Goal: Book appointment/travel/reservation

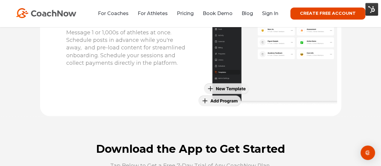
scroll to position [1526, 0]
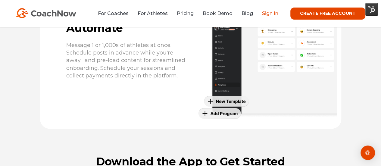
click at [271, 12] on link "Sign In" at bounding box center [270, 14] width 16 height 6
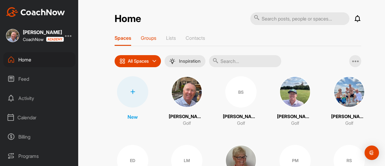
click at [147, 38] on p "Groups" at bounding box center [149, 38] width 16 height 6
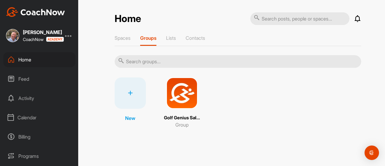
click at [181, 90] on img at bounding box center [181, 92] width 31 height 31
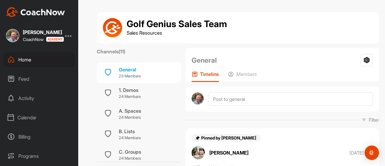
click at [26, 58] on div "Home" at bounding box center [39, 59] width 72 height 15
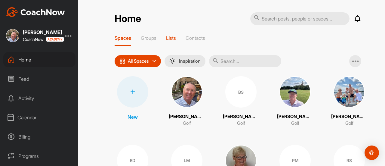
click at [170, 39] on p "Lists" at bounding box center [171, 38] width 10 height 6
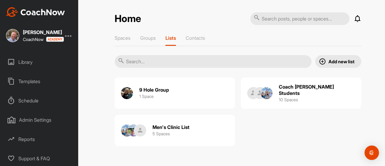
scroll to position [117, 0]
click at [28, 76] on div "Templates" at bounding box center [39, 81] width 72 height 15
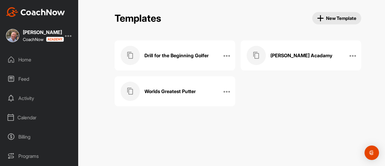
click at [170, 89] on h3 "Worlds Greatest Putter" at bounding box center [169, 91] width 51 height 6
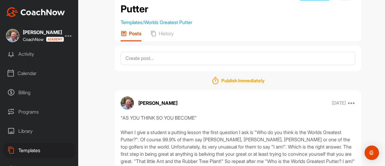
scroll to position [90, 0]
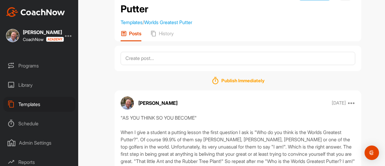
click at [27, 104] on div "Templates" at bounding box center [39, 104] width 72 height 15
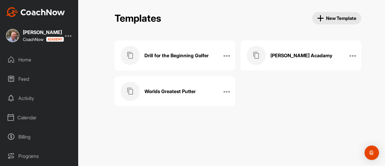
click at [169, 52] on h3 "Drill for the Beginning Golfer" at bounding box center [176, 55] width 64 height 6
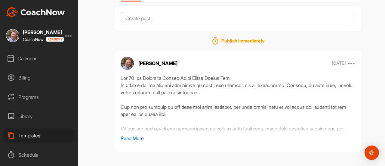
scroll to position [60, 0]
click at [32, 95] on div "Programs" at bounding box center [39, 95] width 72 height 15
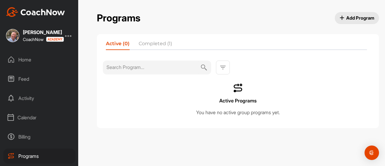
click at [156, 44] on li "Completed (1)" at bounding box center [155, 45] width 33 height 10
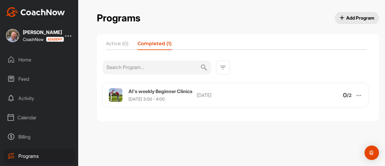
click at [159, 94] on div "Al's weekly Beginner Clinics [DATE] 3:00 - 4:00" at bounding box center [160, 95] width 64 height 13
click at [168, 92] on span "Al's weekly Beginner Clinics" at bounding box center [160, 91] width 64 height 6
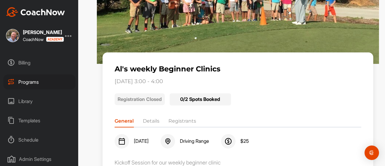
scroll to position [90, 0]
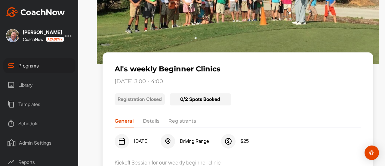
click at [34, 123] on div "Schedule" at bounding box center [39, 123] width 72 height 15
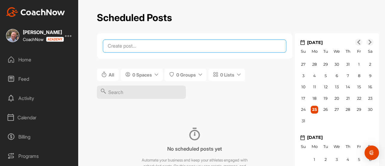
click at [135, 44] on textarea at bounding box center [195, 45] width 184 height 13
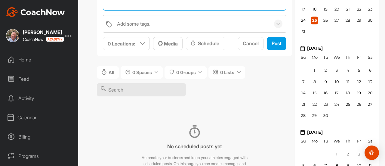
scroll to position [90, 0]
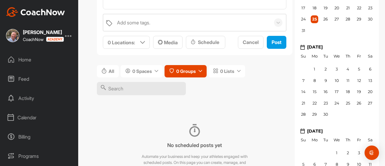
click at [189, 71] on span "0 Groups" at bounding box center [186, 71] width 20 height 6
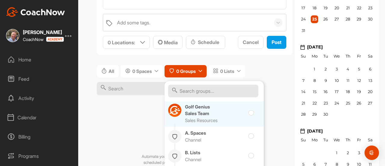
scroll to position [0, 0]
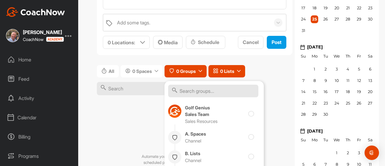
click at [230, 72] on span "0 Lists" at bounding box center [227, 71] width 14 height 6
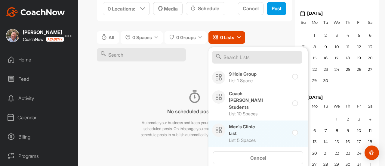
scroll to position [144, 0]
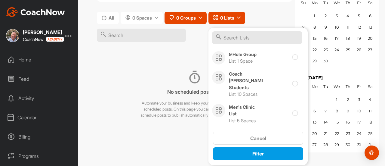
click at [184, 18] on span "0 Groups" at bounding box center [186, 18] width 20 height 6
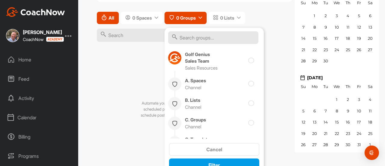
click at [107, 18] on button "All" at bounding box center [108, 18] width 22 height 12
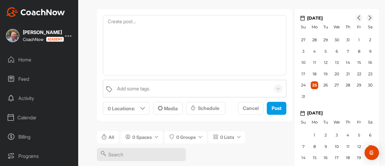
scroll to position [0, 0]
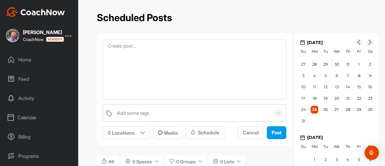
click at [21, 59] on div "Home" at bounding box center [39, 59] width 72 height 15
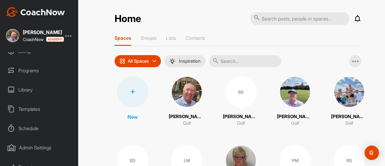
scroll to position [57, 0]
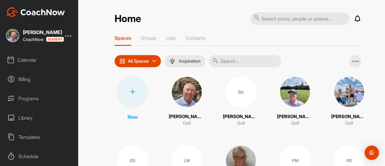
click at [24, 78] on div "Billing" at bounding box center [39, 79] width 72 height 15
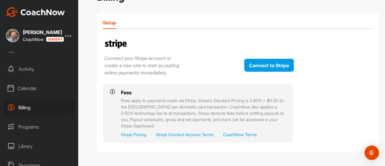
scroll to position [30, 0]
click at [28, 87] on div "Calendar" at bounding box center [39, 87] width 72 height 15
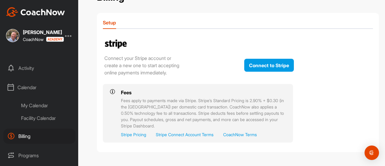
click at [35, 118] on div "Facility Calendar" at bounding box center [46, 118] width 59 height 13
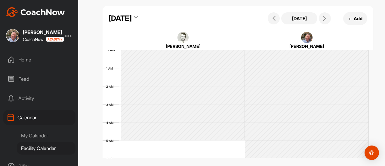
scroll to position [104, 0]
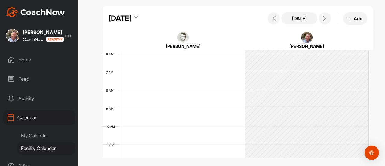
click at [171, 132] on div "12 AM 1 AM 2 AM 3 AM 4 AM 5 AM 6 AM 7 AM 8 AM 9 AM 10 AM 11 AM 12 PM 1 PM 2 PM …" at bounding box center [236, 162] width 266 height 433
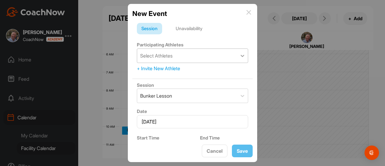
click at [240, 56] on icon at bounding box center [243, 56] width 6 height 6
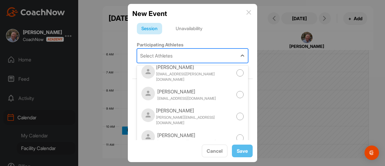
scroll to position [0, 0]
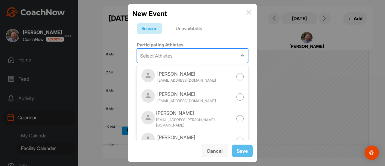
click at [218, 150] on button "Cancel" at bounding box center [215, 150] width 26 height 13
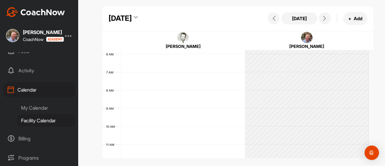
scroll to position [30, 0]
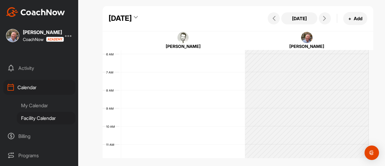
click at [36, 105] on div "My Calendar" at bounding box center [46, 105] width 59 height 13
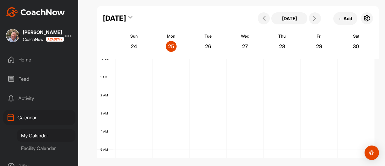
scroll to position [104, 0]
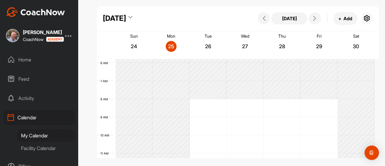
click at [368, 19] on icon "button" at bounding box center [366, 18] width 7 height 7
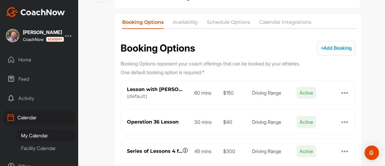
scroll to position [17, 0]
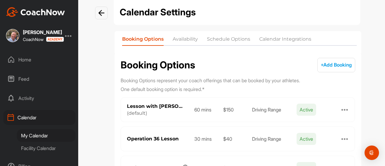
click at [182, 38] on li "Availability" at bounding box center [185, 41] width 25 height 10
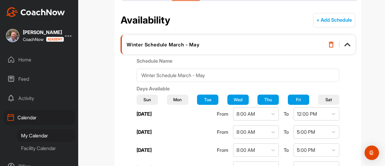
scroll to position [62, 0]
click at [182, 100] on span "Mon" at bounding box center [177, 99] width 8 height 6
click at [331, 113] on icon at bounding box center [334, 114] width 6 height 6
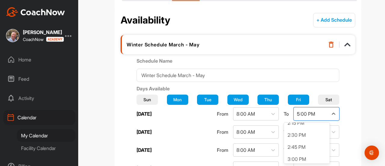
scroll to position [715, 0]
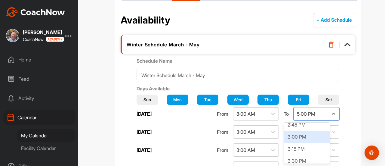
click at [294, 135] on div "3:00 PM" at bounding box center [307, 137] width 46 height 12
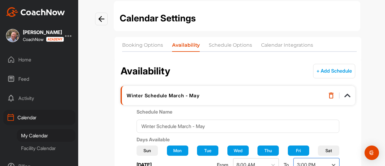
scroll to position [0, 0]
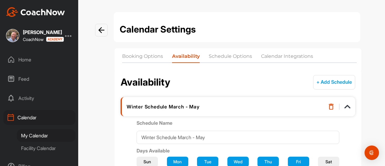
click at [222, 55] on li "Schedule Options" at bounding box center [230, 58] width 43 height 10
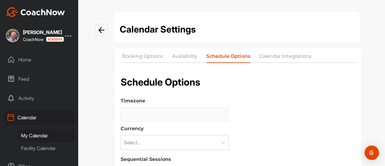
type input "(GMT-07:00) [US_STATE]"
checkbox input "true"
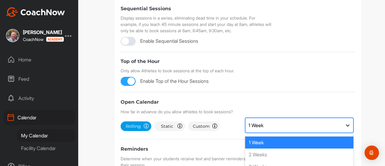
scroll to position [1, 0]
click at [346, 125] on icon at bounding box center [348, 125] width 4 height 2
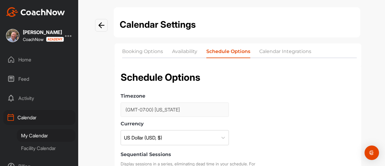
scroll to position [0, 0]
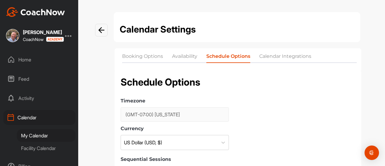
click at [273, 56] on li "Calendar Integrations" at bounding box center [285, 58] width 52 height 10
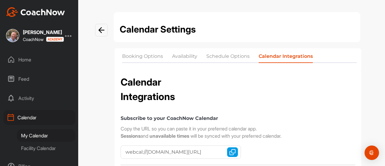
checkbox input "true"
click at [23, 59] on div "Home" at bounding box center [39, 59] width 72 height 15
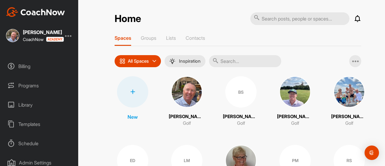
scroll to position [90, 0]
click at [32, 103] on div "Templates" at bounding box center [39, 104] width 72 height 15
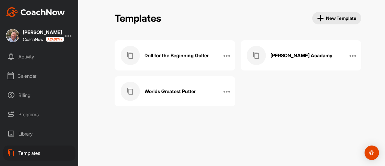
scroll to position [60, 0]
click at [26, 95] on div "Programs" at bounding box center [39, 95] width 72 height 15
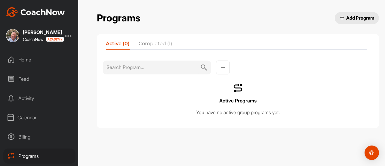
click at [154, 43] on li "Completed (1)" at bounding box center [155, 45] width 33 height 10
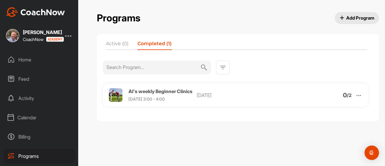
click at [154, 93] on span "Al's weekly Beginner Clinics" at bounding box center [160, 91] width 64 height 6
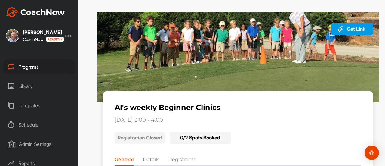
scroll to position [90, 0]
click at [32, 123] on div "Schedule" at bounding box center [39, 123] width 72 height 15
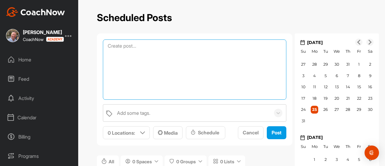
click at [151, 47] on textarea at bounding box center [195, 69] width 184 height 60
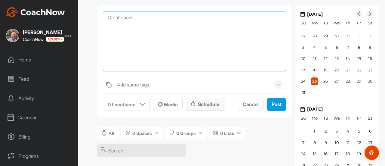
scroll to position [30, 0]
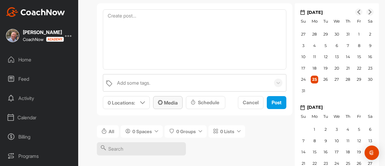
click at [173, 102] on span "Media" at bounding box center [168, 103] width 20 height 6
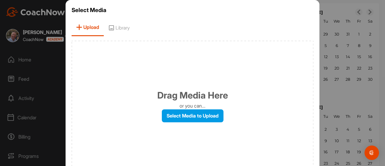
click at [190, 16] on div "Select Media Upload Library Drag Media Here or you can... Select Media to Uploa…" at bounding box center [193, 98] width 254 height 197
click at [332, 2] on div at bounding box center [192, 83] width 385 height 166
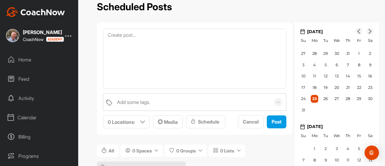
scroll to position [0, 0]
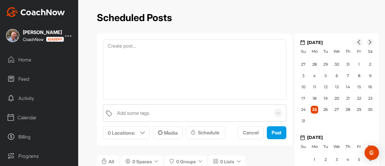
click at [21, 59] on div "Home" at bounding box center [39, 59] width 72 height 15
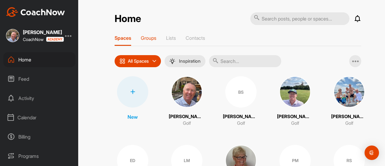
click at [147, 37] on p "Groups" at bounding box center [149, 38] width 16 height 6
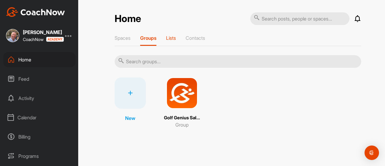
click at [174, 38] on p "Lists" at bounding box center [171, 38] width 10 height 6
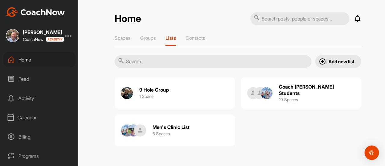
click at [338, 60] on p "Add new list" at bounding box center [342, 61] width 26 height 6
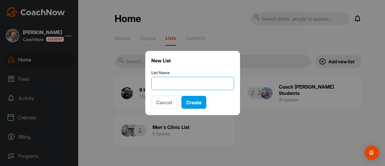
click at [198, 85] on input "List Name" at bounding box center [192, 83] width 83 height 13
click at [145, 37] on div at bounding box center [192, 83] width 385 height 166
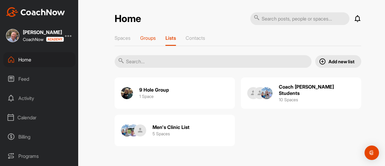
click at [147, 37] on p "Groups" at bounding box center [148, 38] width 16 height 6
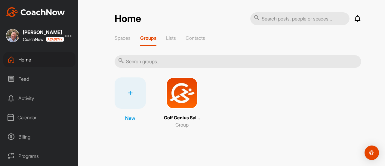
click at [184, 96] on img at bounding box center [181, 92] width 31 height 31
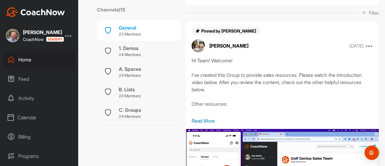
scroll to position [100, 0]
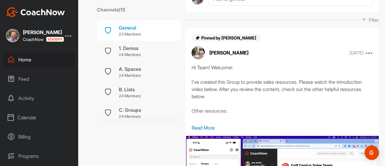
click at [33, 58] on div "Home" at bounding box center [39, 59] width 72 height 15
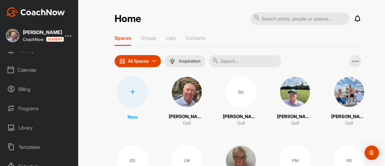
scroll to position [60, 0]
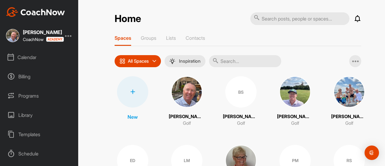
click at [29, 96] on div "Programs" at bounding box center [39, 95] width 72 height 15
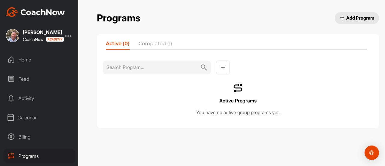
click at [150, 44] on li "Completed (1)" at bounding box center [155, 45] width 33 height 10
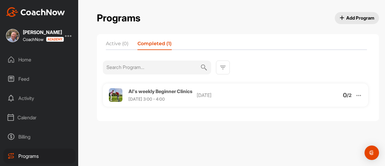
click at [25, 59] on div "Home" at bounding box center [39, 59] width 72 height 15
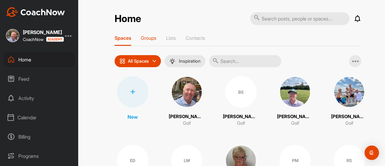
click at [146, 38] on p "Groups" at bounding box center [149, 38] width 16 height 6
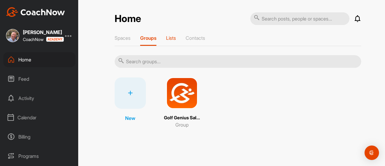
click at [172, 37] on p "Lists" at bounding box center [171, 38] width 10 height 6
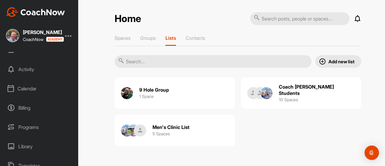
scroll to position [30, 0]
click at [34, 126] on div "Programs" at bounding box center [39, 125] width 72 height 15
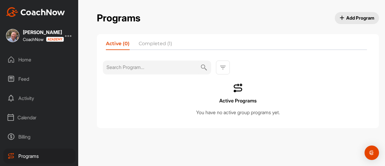
click at [151, 42] on li "Completed (1)" at bounding box center [155, 45] width 33 height 10
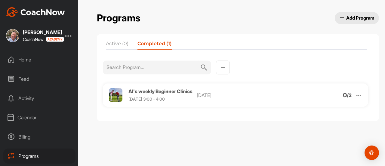
click at [164, 96] on span "[DATE] 3:00 - 4:00" at bounding box center [146, 98] width 36 height 5
click at [164, 91] on span "Al's weekly Beginner Clinics" at bounding box center [160, 91] width 64 height 6
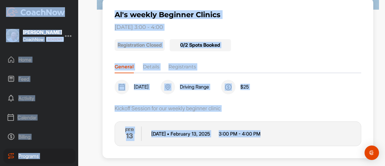
scroll to position [99, 0]
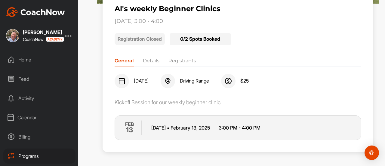
click at [179, 61] on li "Registrants" at bounding box center [183, 62] width 28 height 10
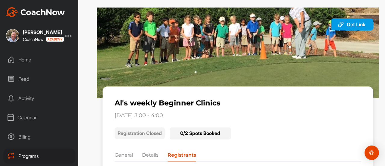
scroll to position [0, 0]
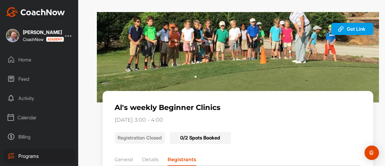
click at [23, 59] on div "Home" at bounding box center [39, 59] width 72 height 15
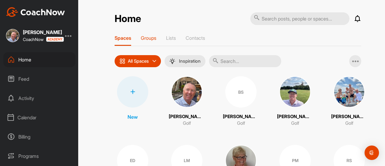
click at [149, 39] on p "Groups" at bounding box center [149, 38] width 16 height 6
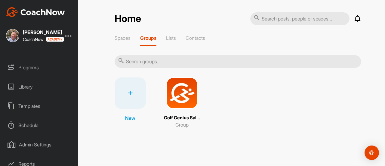
scroll to position [88, 0]
click at [28, 126] on div "Schedule" at bounding box center [39, 126] width 72 height 15
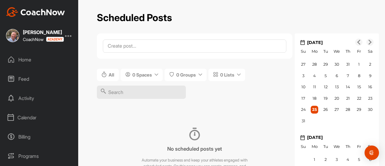
click at [26, 115] on div "Calendar" at bounding box center [39, 117] width 72 height 15
click at [37, 147] on div "Facility Calendar" at bounding box center [46, 148] width 59 height 13
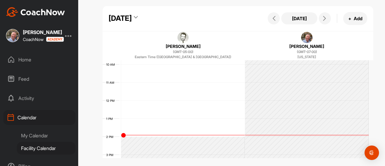
scroll to position [195, 0]
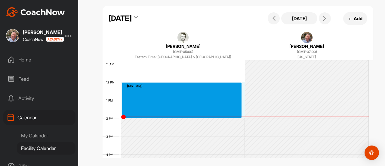
drag, startPoint x: 135, startPoint y: 84, endPoint x: 199, endPoint y: 111, distance: 70.2
click at [199, 111] on div "12 AM 1 AM 2 AM 3 AM 4 AM 5 AM 6 AM 7 AM 8 AM 9 AM 10 AM 11 AM 12 PM 1 PM 2 PM …" at bounding box center [236, 81] width 266 height 433
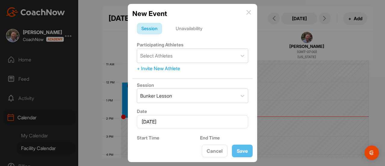
click at [188, 29] on div "Unavailability" at bounding box center [189, 28] width 36 height 11
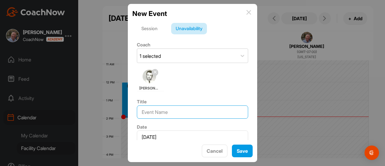
click at [193, 113] on input at bounding box center [192, 111] width 111 height 13
type input "Beginners Clinic"
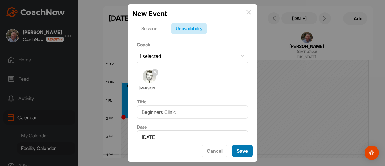
click at [240, 153] on button "Save" at bounding box center [242, 150] width 21 height 13
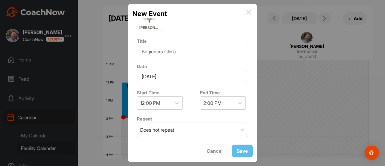
scroll to position [60, 0]
click at [250, 11] on img at bounding box center [248, 12] width 5 height 5
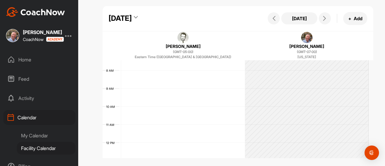
scroll to position [135, 0]
click at [323, 18] on icon at bounding box center [324, 18] width 5 height 5
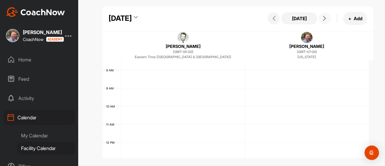
scroll to position [104, 0]
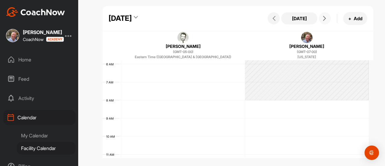
click at [323, 18] on icon at bounding box center [324, 18] width 5 height 5
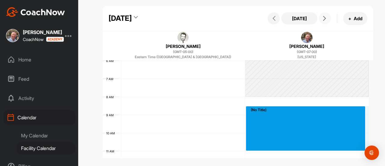
scroll to position [109, 0]
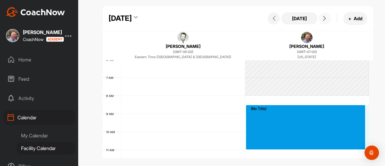
drag, startPoint x: 271, startPoint y: 110, endPoint x: 278, endPoint y: 148, distance: 38.5
click at [278, 148] on div "12 AM 1 AM 2 AM 3 AM 4 AM 5 AM 6 AM 7 AM 8 AM 9 AM 10 AM 11 AM 12 PM 1 PM 2 PM …" at bounding box center [236, 167] width 266 height 433
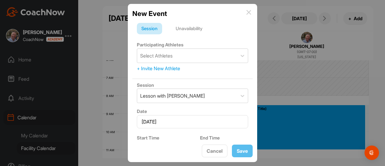
click at [194, 29] on div "Unavailability" at bounding box center [189, 28] width 36 height 11
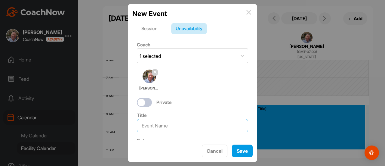
click at [207, 125] on input at bounding box center [192, 125] width 111 height 13
type input "Beginner Clinic"
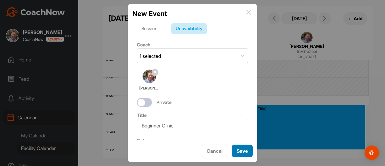
click at [242, 152] on button "Save" at bounding box center [242, 150] width 21 height 13
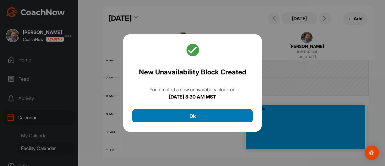
click at [200, 116] on button "Ok" at bounding box center [192, 115] width 120 height 13
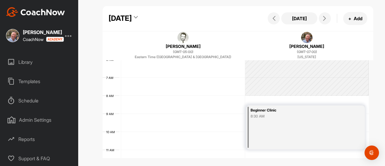
scroll to position [147, 0]
click at [27, 134] on div "Reports" at bounding box center [39, 138] width 72 height 15
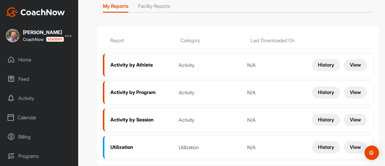
scroll to position [31, 0]
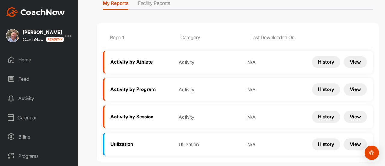
click at [314, 60] on button "History" at bounding box center [326, 62] width 28 height 12
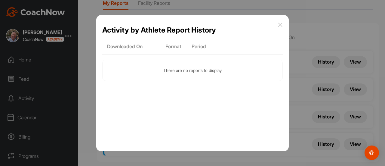
click at [280, 25] on icon at bounding box center [280, 24] width 5 height 5
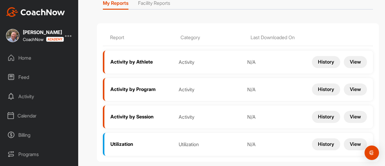
scroll to position [0, 0]
click at [153, 2] on li "Facility Reports" at bounding box center [154, 4] width 32 height 10
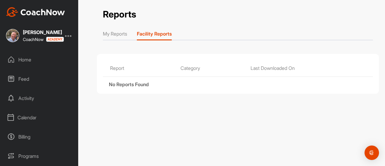
click at [30, 60] on div "Home" at bounding box center [39, 59] width 72 height 15
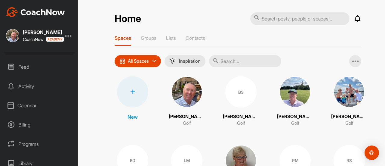
scroll to position [30, 0]
click at [32, 124] on div "Programs" at bounding box center [39, 125] width 72 height 15
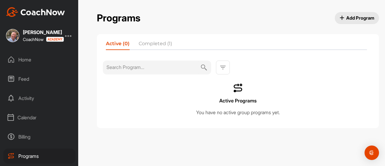
click at [357, 17] on span "Add Program" at bounding box center [357, 18] width 35 height 6
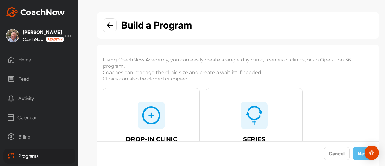
click at [109, 26] on img at bounding box center [110, 25] width 6 height 6
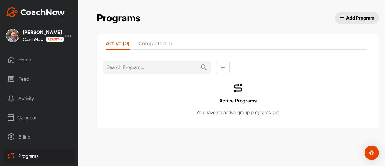
click at [359, 16] on span "Add Program" at bounding box center [357, 18] width 35 height 6
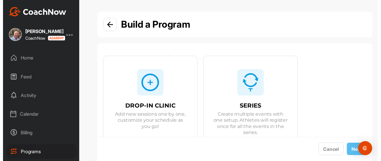
scroll to position [30, 0]
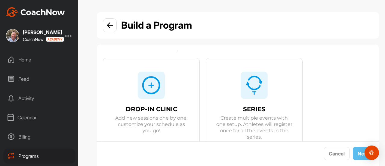
click at [152, 91] on img at bounding box center [151, 85] width 19 height 19
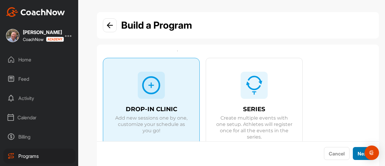
click at [354, 151] on button "Next" at bounding box center [363, 153] width 20 height 13
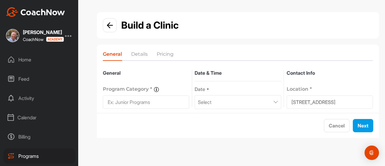
click at [268, 100] on div "Select" at bounding box center [238, 102] width 86 height 14
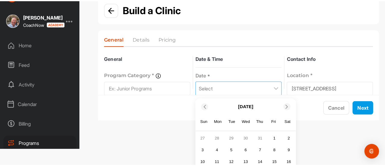
scroll to position [0, 0]
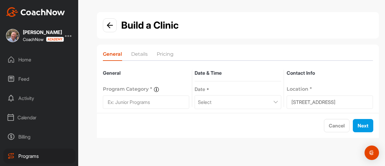
click at [139, 54] on li "Details" at bounding box center [139, 56] width 17 height 10
click at [361, 125] on button "Next" at bounding box center [363, 125] width 20 height 13
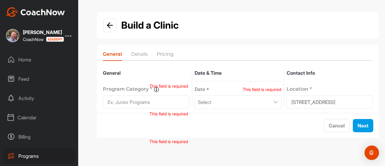
click at [139, 54] on li "Details" at bounding box center [139, 56] width 17 height 10
click at [169, 54] on li "Pricing" at bounding box center [165, 56] width 17 height 10
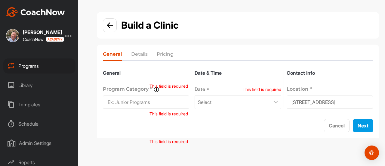
scroll to position [90, 0]
click at [25, 123] on div "Schedule" at bounding box center [39, 123] width 72 height 15
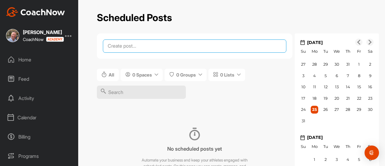
click at [118, 45] on textarea at bounding box center [195, 45] width 184 height 13
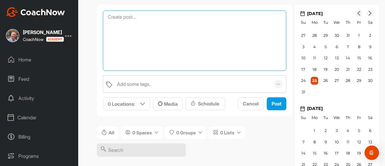
scroll to position [30, 0]
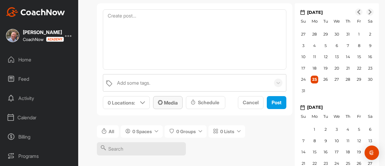
click at [172, 101] on span "Media" at bounding box center [168, 103] width 20 height 6
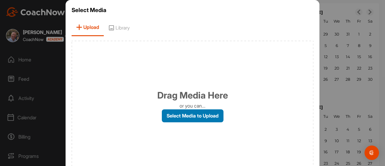
click at [191, 117] on label "Select Media to Upload" at bounding box center [193, 115] width 62 height 13
click at [0, 0] on input "Select Media to Upload" at bounding box center [0, 0] width 0 height 0
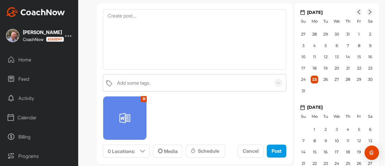
click at [127, 118] on img at bounding box center [124, 117] width 43 height 43
click at [125, 117] on img at bounding box center [124, 117] width 43 height 43
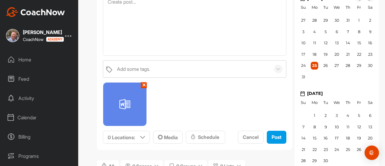
scroll to position [120, 0]
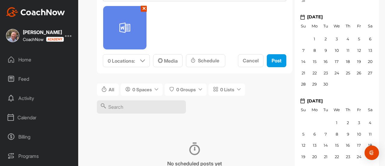
click at [143, 8] on button "✕" at bounding box center [144, 9] width 6 height 6
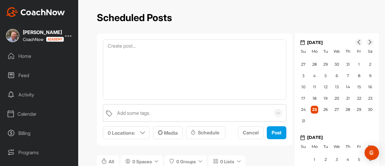
scroll to position [0, 0]
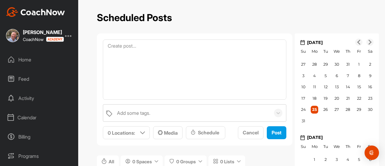
click at [31, 98] on div "Activity" at bounding box center [39, 98] width 72 height 15
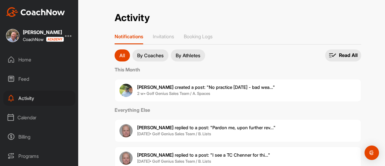
click at [24, 98] on div "Activity" at bounding box center [39, 98] width 72 height 15
click at [22, 60] on div "Home" at bounding box center [39, 59] width 72 height 15
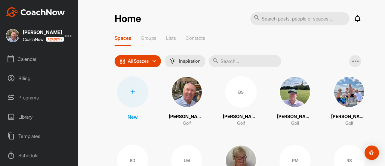
scroll to position [60, 0]
click at [29, 94] on div "Programs" at bounding box center [39, 95] width 72 height 15
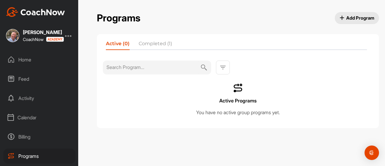
click at [27, 58] on div "Home" at bounding box center [39, 59] width 72 height 15
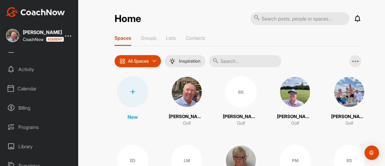
scroll to position [27, 0]
click at [20, 90] on div "Calendar" at bounding box center [39, 89] width 72 height 15
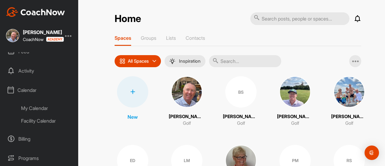
click at [44, 108] on div "My Calendar" at bounding box center [46, 108] width 59 height 13
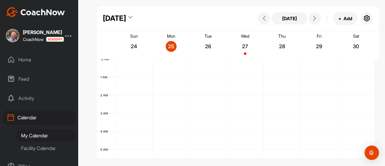
scroll to position [104, 0]
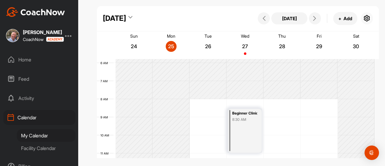
click at [368, 18] on icon "button" at bounding box center [366, 18] width 7 height 7
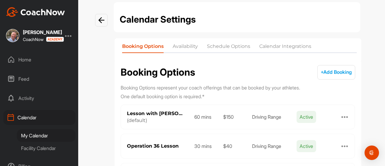
scroll to position [30, 0]
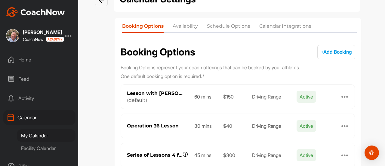
click at [325, 51] on span "+ Add Booking" at bounding box center [336, 52] width 31 height 6
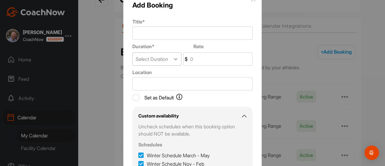
click at [177, 59] on icon at bounding box center [176, 59] width 4 height 2
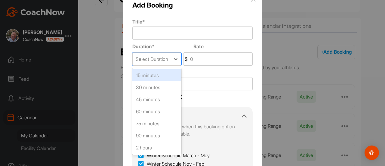
click at [183, 19] on label "Title *" at bounding box center [192, 21] width 120 height 7
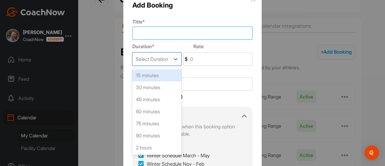
click at [183, 26] on input "Title *" at bounding box center [192, 32] width 120 height 13
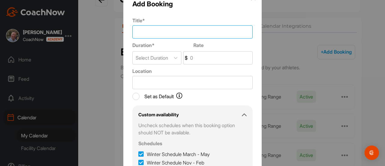
scroll to position [0, 0]
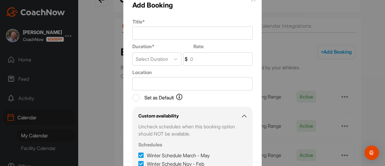
click at [291, 13] on div at bounding box center [192, 83] width 385 height 166
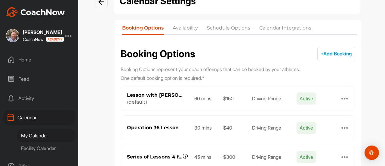
scroll to position [30, 0]
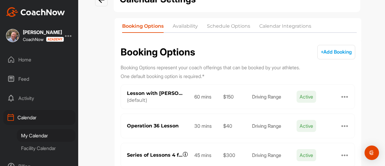
click at [34, 136] on div "My Calendar" at bounding box center [46, 135] width 59 height 13
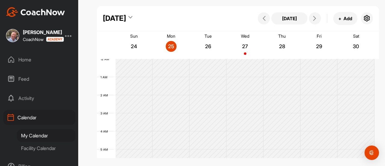
scroll to position [104, 0]
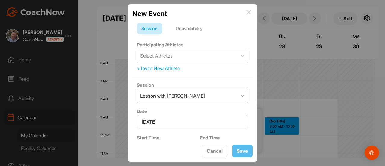
click at [240, 94] on icon at bounding box center [243, 96] width 6 height 6
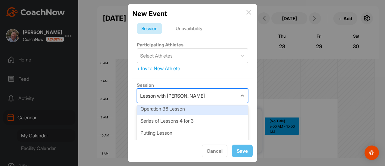
scroll to position [0, 0]
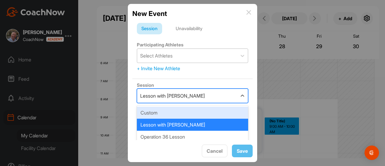
click at [183, 54] on div "Select Athletes" at bounding box center [187, 56] width 100 height 14
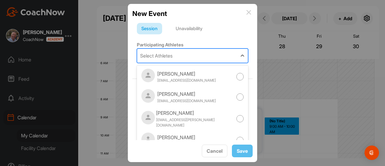
click at [199, 56] on div "Select Athletes" at bounding box center [187, 56] width 100 height 14
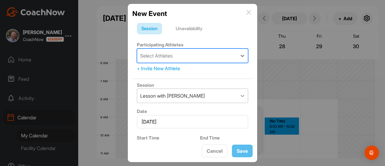
click at [240, 94] on icon at bounding box center [243, 96] width 6 height 6
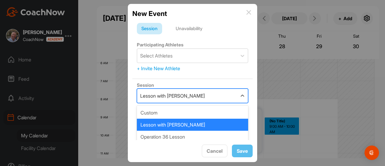
scroll to position [28, 0]
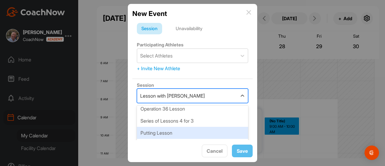
click at [165, 133] on div "Putting Lesson" at bounding box center [192, 133] width 111 height 12
type input "100"
type input "Putting Green"
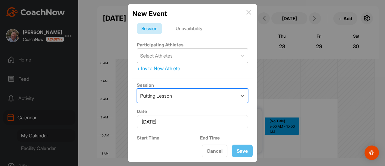
click at [193, 57] on div "Select Athletes" at bounding box center [187, 56] width 100 height 14
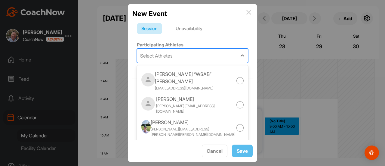
scroll to position [298, 0]
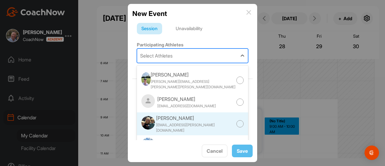
click at [176, 122] on div "[EMAIL_ADDRESS][PERSON_NAME][DOMAIN_NAME]" at bounding box center [196, 127] width 80 height 11
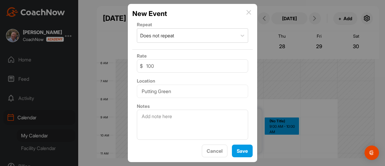
scroll to position [170, 0]
click at [240, 150] on button "Save" at bounding box center [242, 150] width 21 height 13
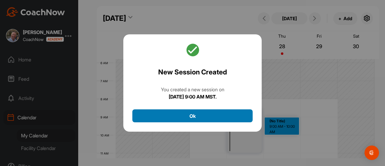
click at [195, 117] on button "Ok" at bounding box center [192, 115] width 120 height 13
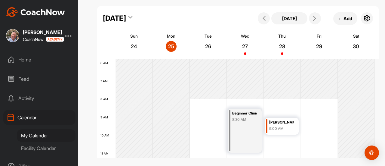
click at [27, 60] on div "Home" at bounding box center [39, 59] width 72 height 15
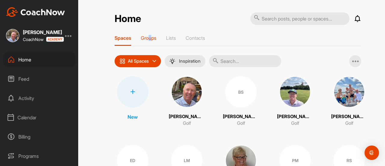
click at [149, 39] on p "Groups" at bounding box center [149, 38] width 16 height 6
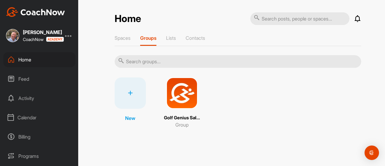
click at [183, 93] on img at bounding box center [181, 92] width 31 height 31
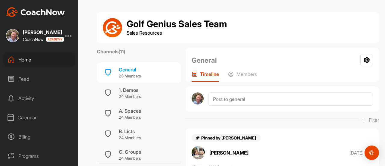
click at [24, 58] on div "Home" at bounding box center [39, 59] width 72 height 15
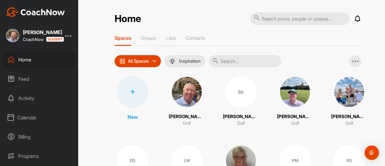
click at [144, 61] on p "All Spaces" at bounding box center [138, 61] width 21 height 5
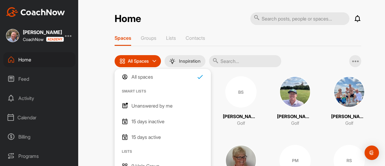
click at [143, 61] on p "All Spaces" at bounding box center [138, 61] width 21 height 5
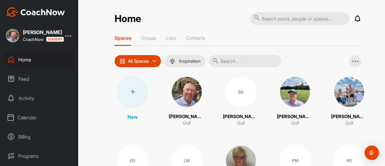
click at [130, 91] on icon at bounding box center [132, 91] width 5 height 5
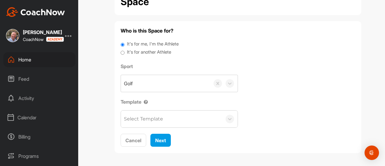
scroll to position [38, 0]
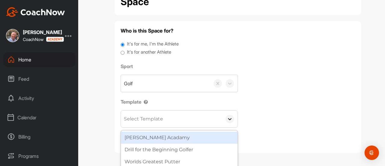
click at [227, 117] on icon at bounding box center [230, 119] width 6 height 6
click at [188, 116] on div "Select Template" at bounding box center [171, 118] width 101 height 17
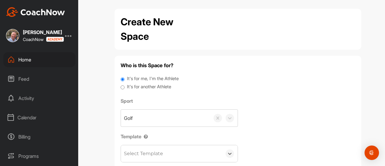
scroll to position [0, 0]
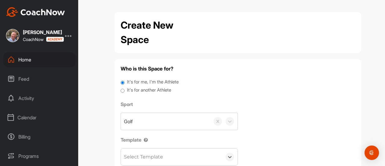
click at [27, 59] on div "Home" at bounding box center [39, 59] width 72 height 15
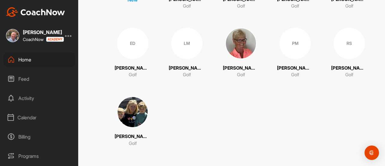
click at [28, 59] on div "Home" at bounding box center [39, 59] width 72 height 15
click at [25, 59] on div "Home" at bounding box center [39, 59] width 72 height 15
